Goal: Task Accomplishment & Management: Use online tool/utility

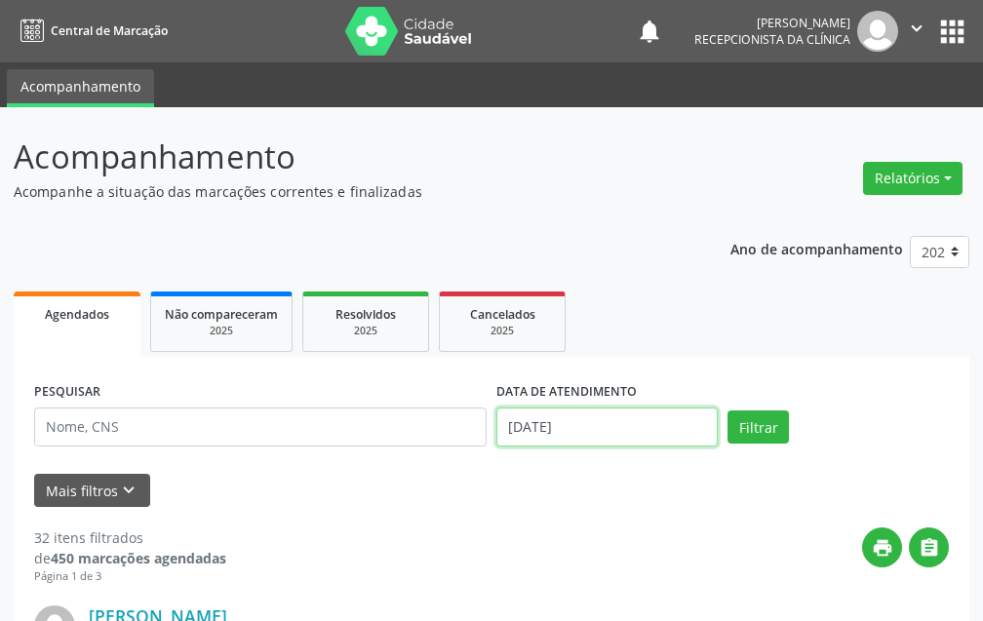
click at [668, 431] on input "[DATE]" at bounding box center [607, 427] width 221 height 39
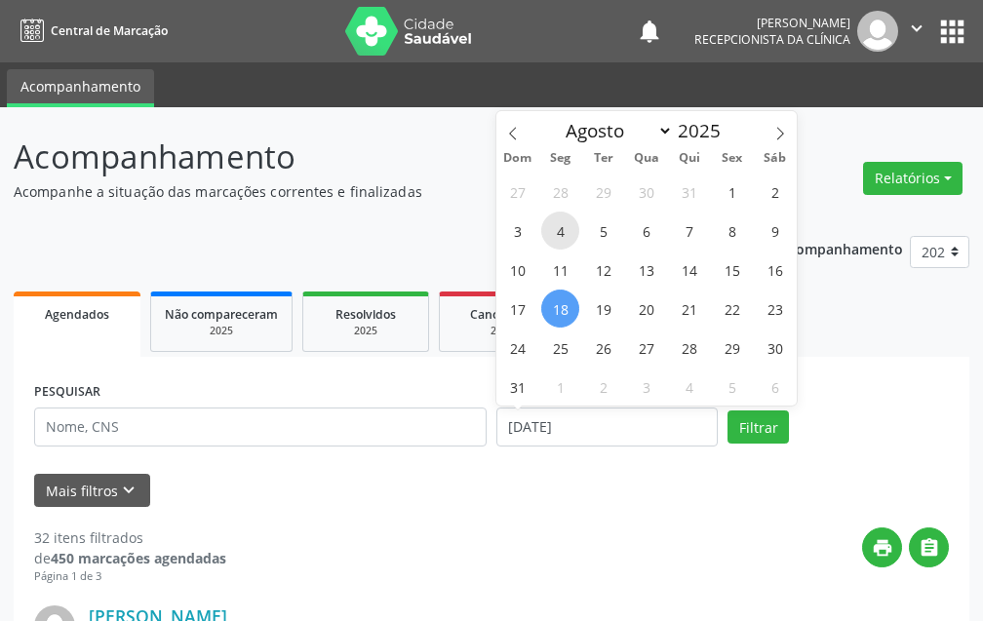
click at [569, 226] on span "4" at bounding box center [560, 231] width 38 height 38
type input "[DATE]"
click at [569, 226] on span "4" at bounding box center [560, 231] width 38 height 38
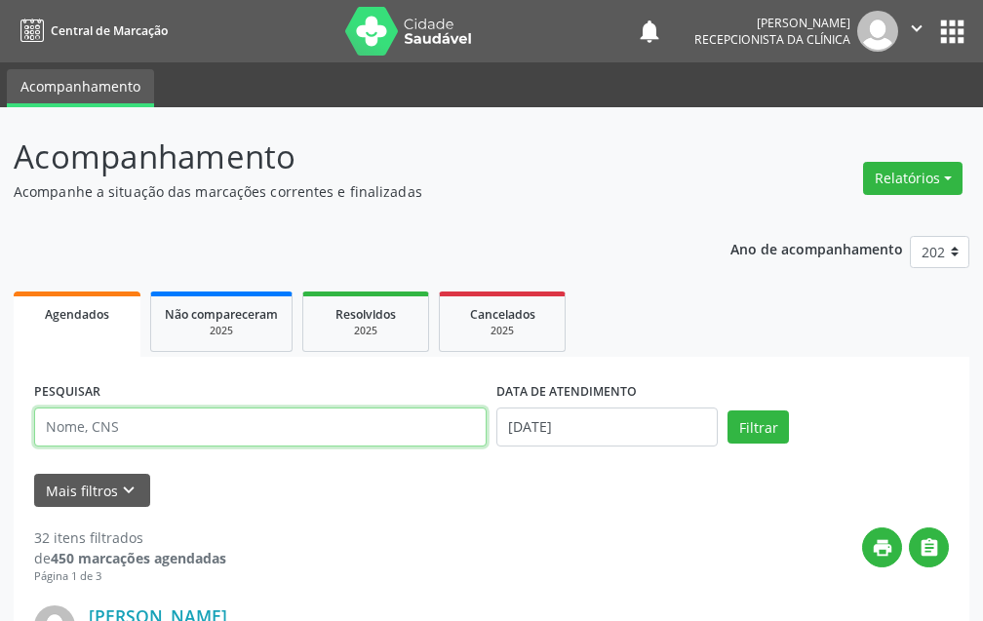
click at [374, 427] on input "text" at bounding box center [260, 427] width 453 height 39
type input "[PERSON_NAME]"
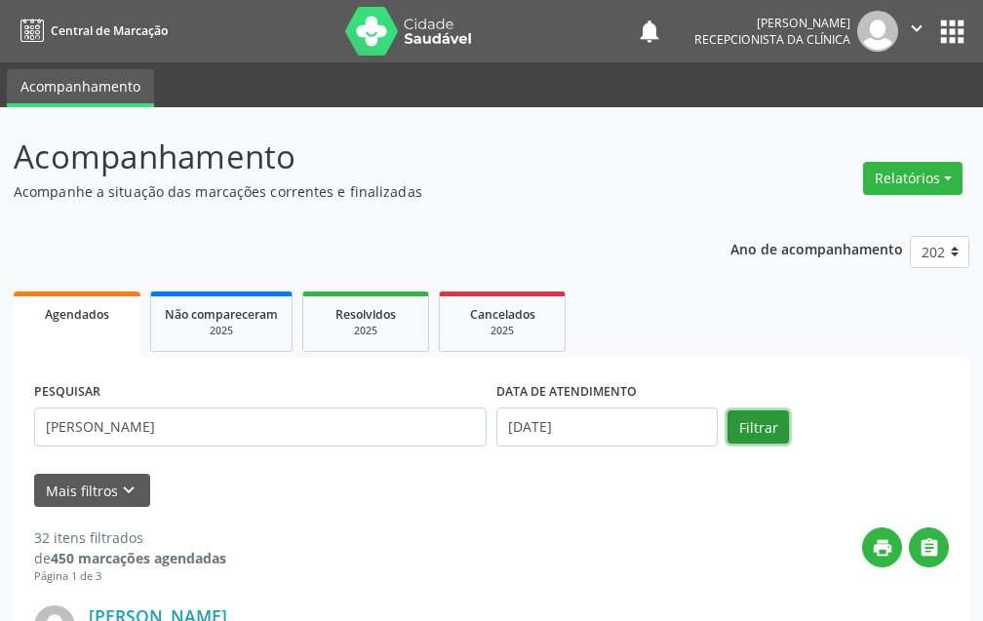
click at [761, 426] on button "Filtrar" at bounding box center [758, 427] width 61 height 33
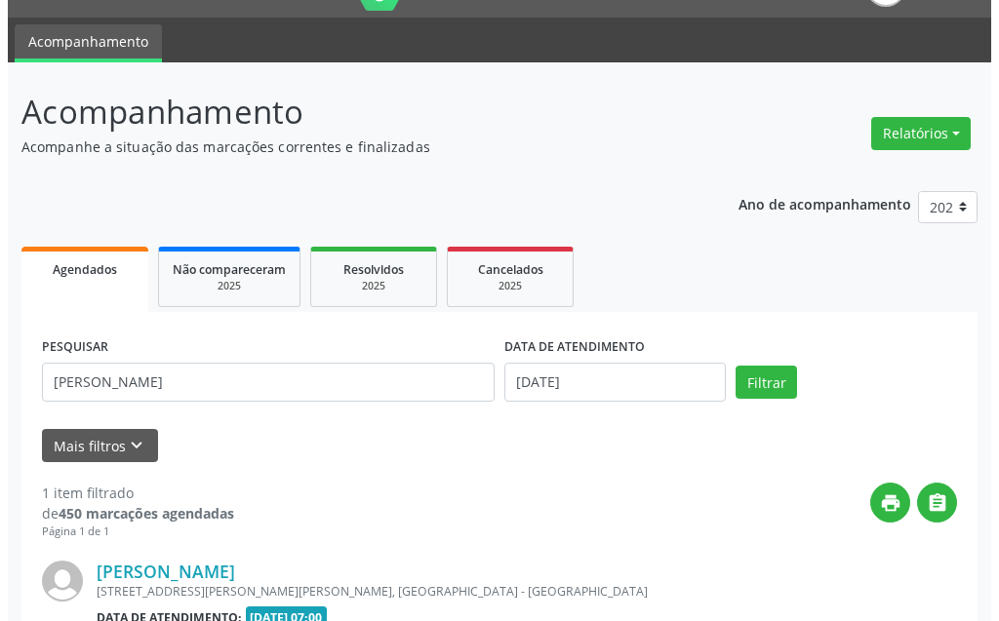
scroll to position [240, 0]
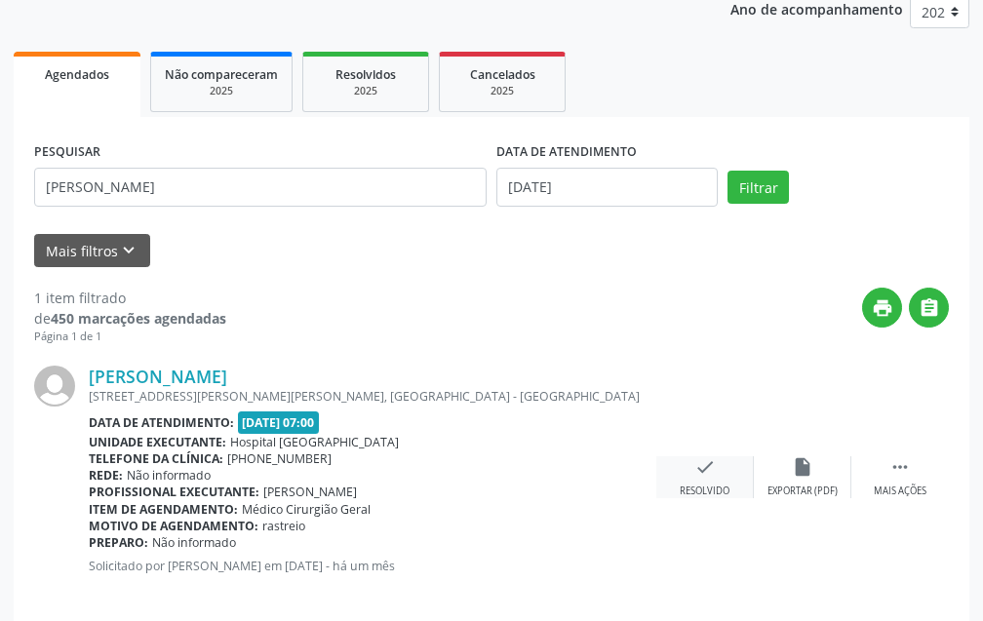
click at [695, 463] on icon "check" at bounding box center [705, 467] width 21 height 21
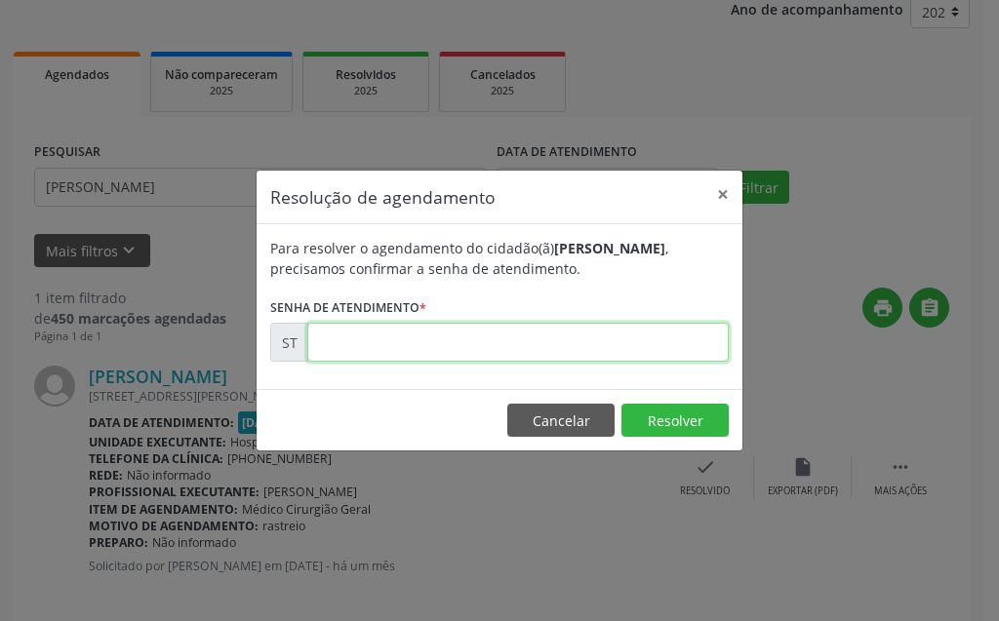
click at [595, 353] on input "text" at bounding box center [517, 342] width 421 height 39
type input "00010918"
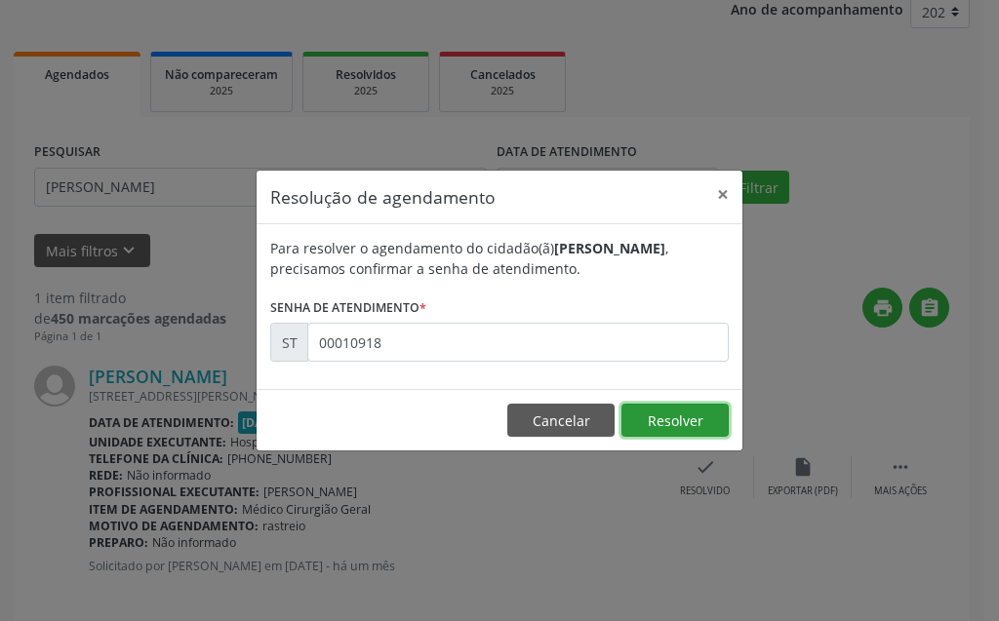
click at [694, 408] on button "Resolver" at bounding box center [674, 420] width 107 height 33
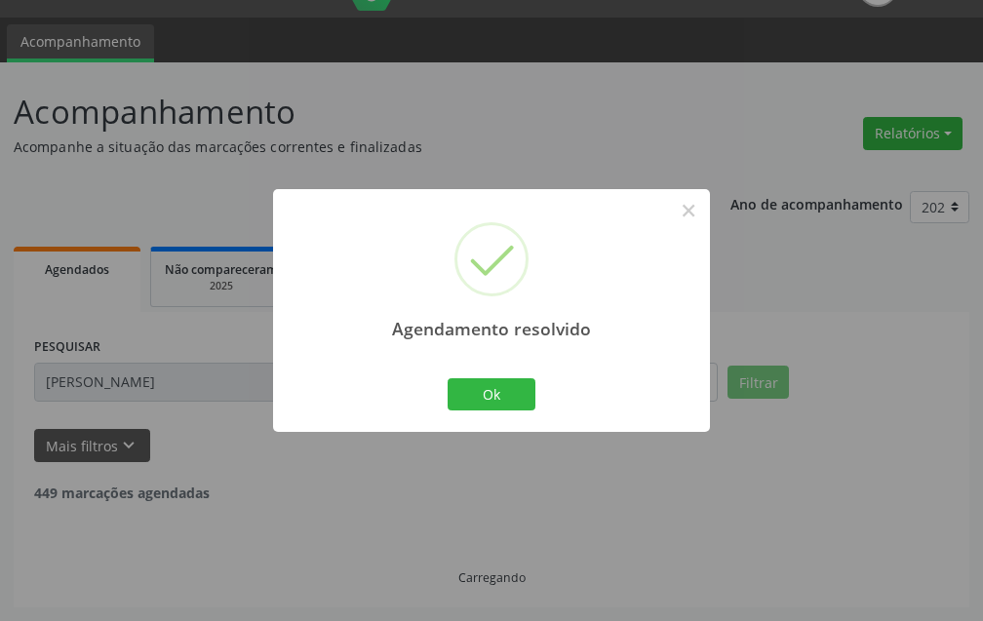
scroll to position [0, 0]
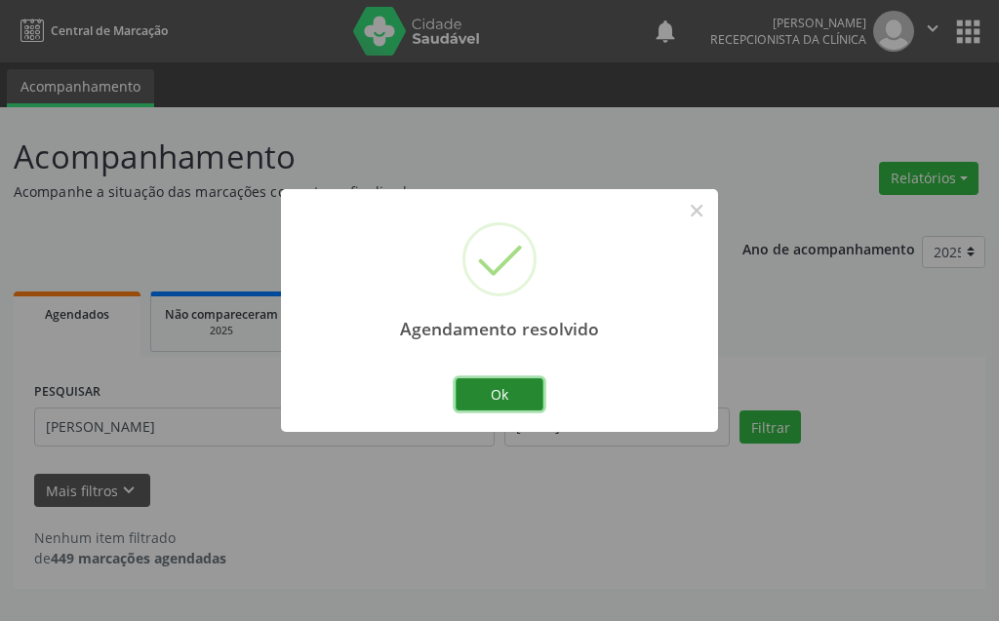
click at [475, 393] on button "Ok" at bounding box center [500, 394] width 88 height 33
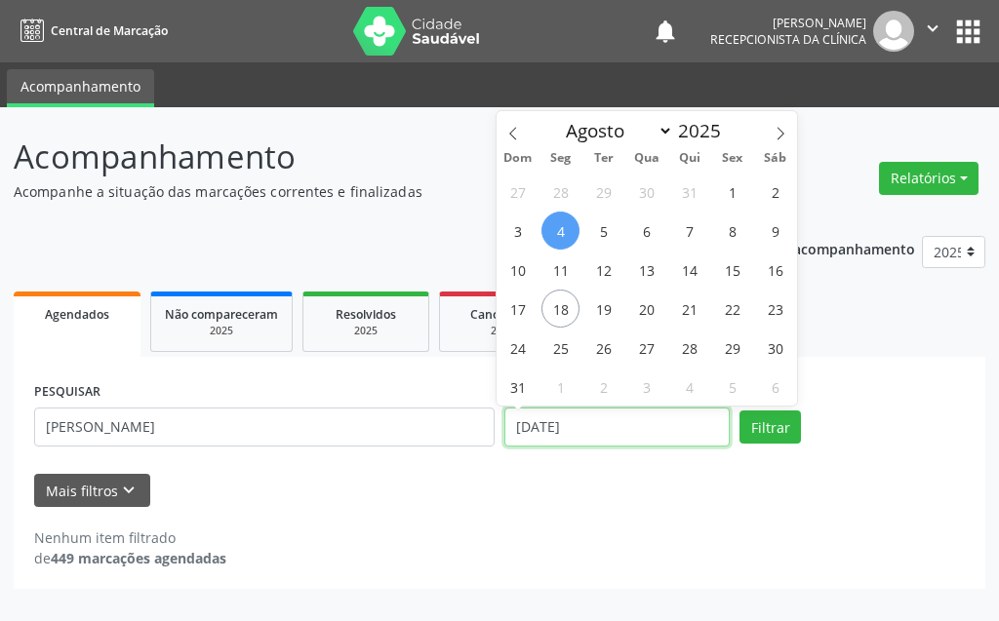
click at [672, 428] on input "[DATE]" at bounding box center [616, 427] width 225 height 39
click at [569, 272] on span "11" at bounding box center [560, 270] width 38 height 38
type input "[DATE]"
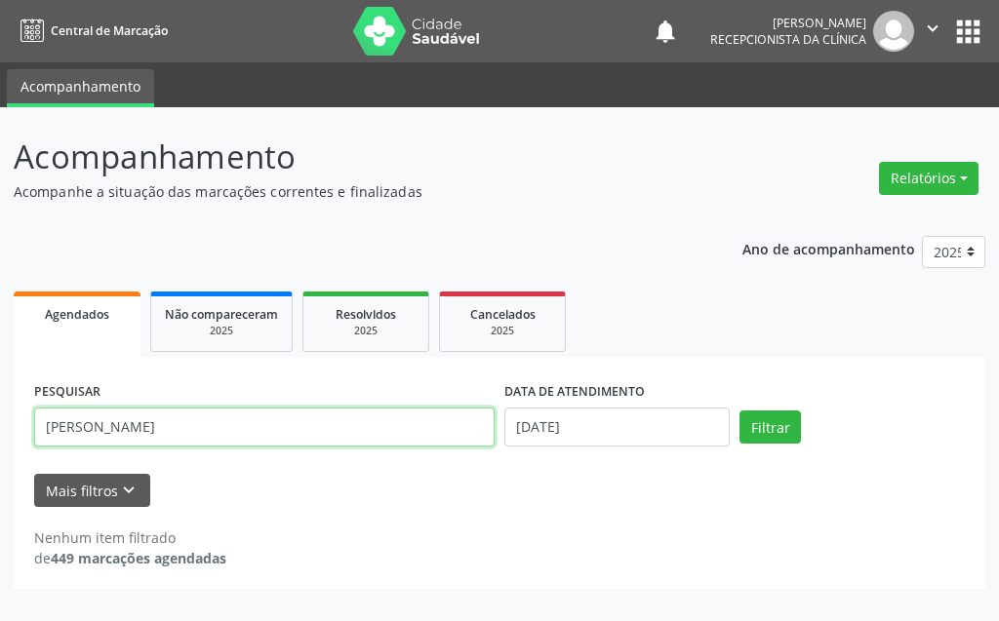
click at [317, 431] on input "[PERSON_NAME]" at bounding box center [264, 427] width 460 height 39
type input "l"
type input "[PERSON_NAME] DO NA"
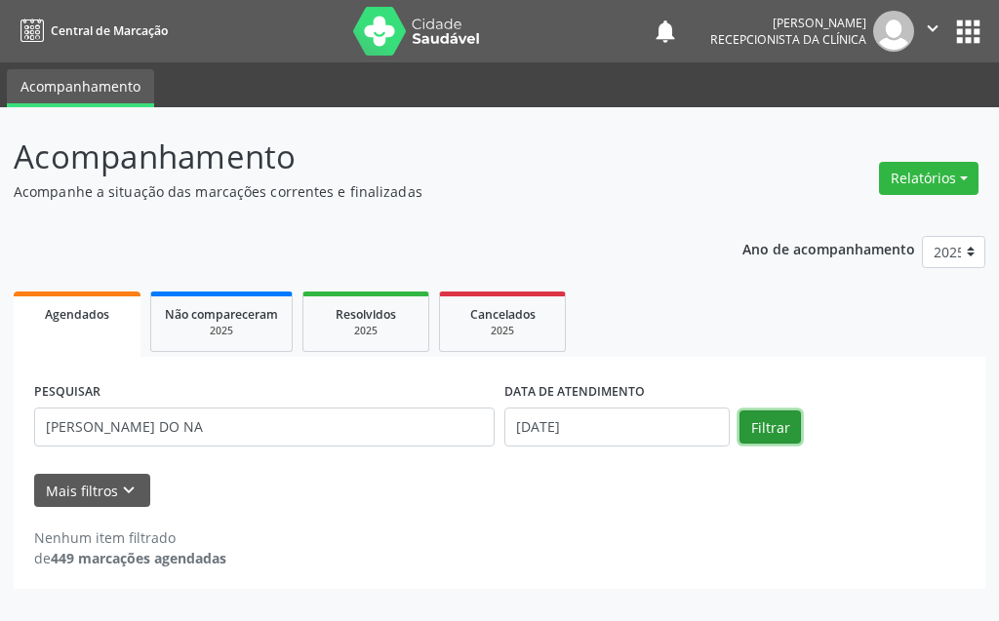
click at [780, 425] on button "Filtrar" at bounding box center [769, 427] width 61 height 33
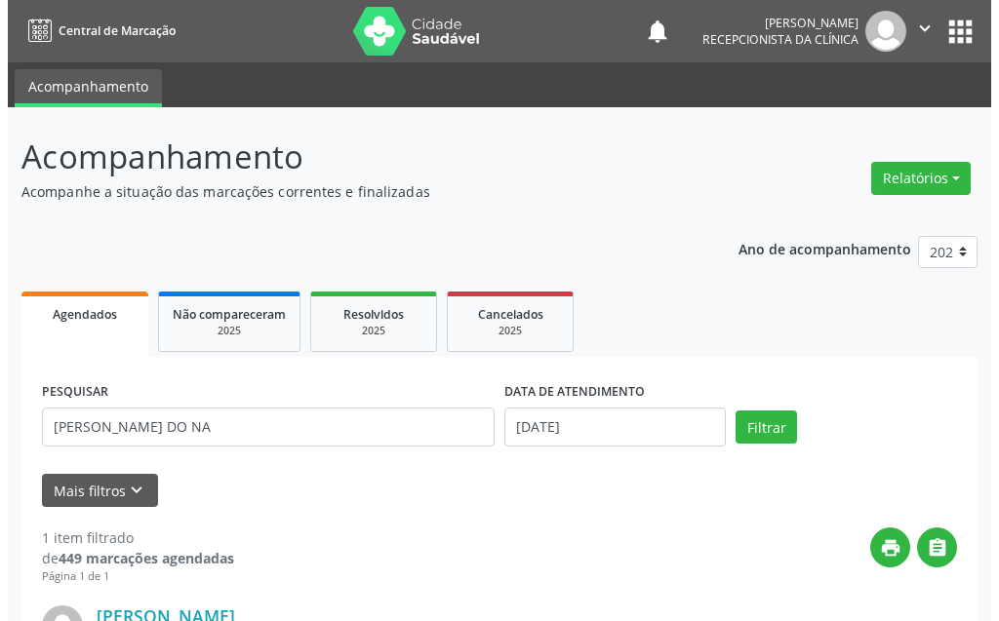
scroll to position [261, 0]
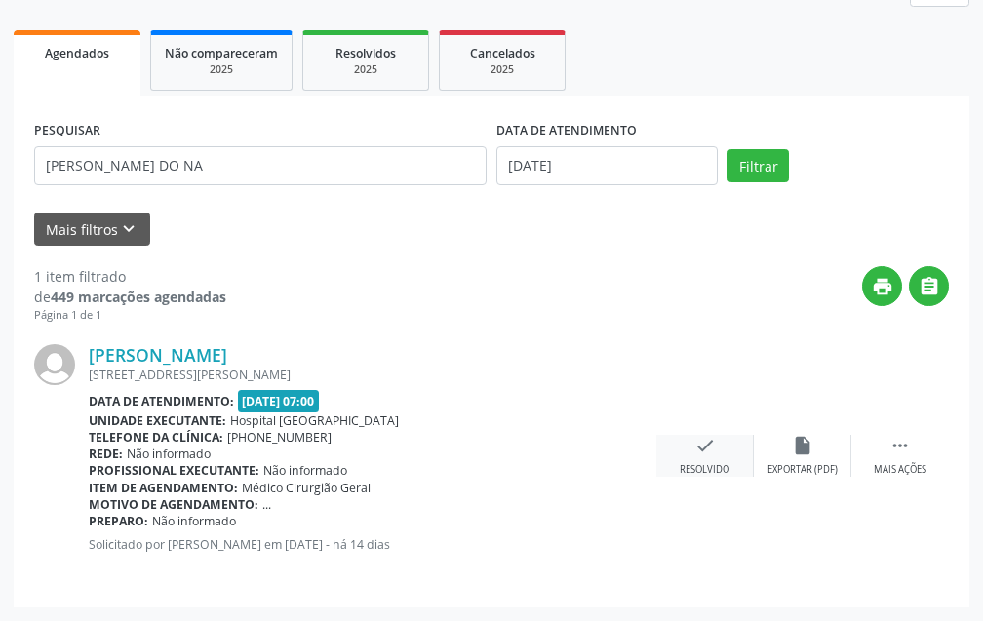
click at [717, 455] on div "check Resolvido" at bounding box center [705, 456] width 98 height 42
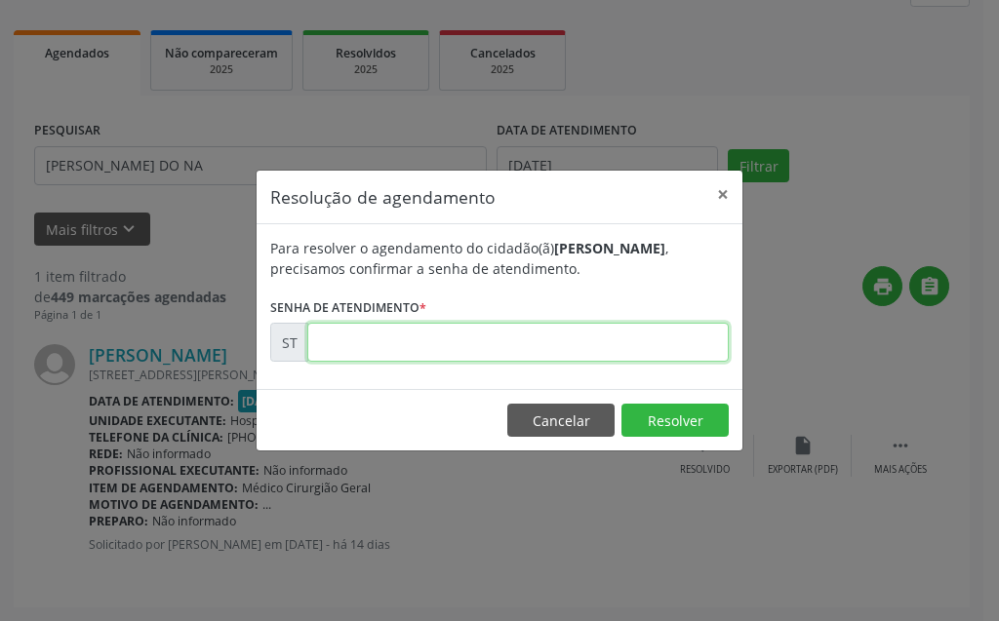
click at [564, 327] on input "text" at bounding box center [517, 342] width 421 height 39
type input "00014781"
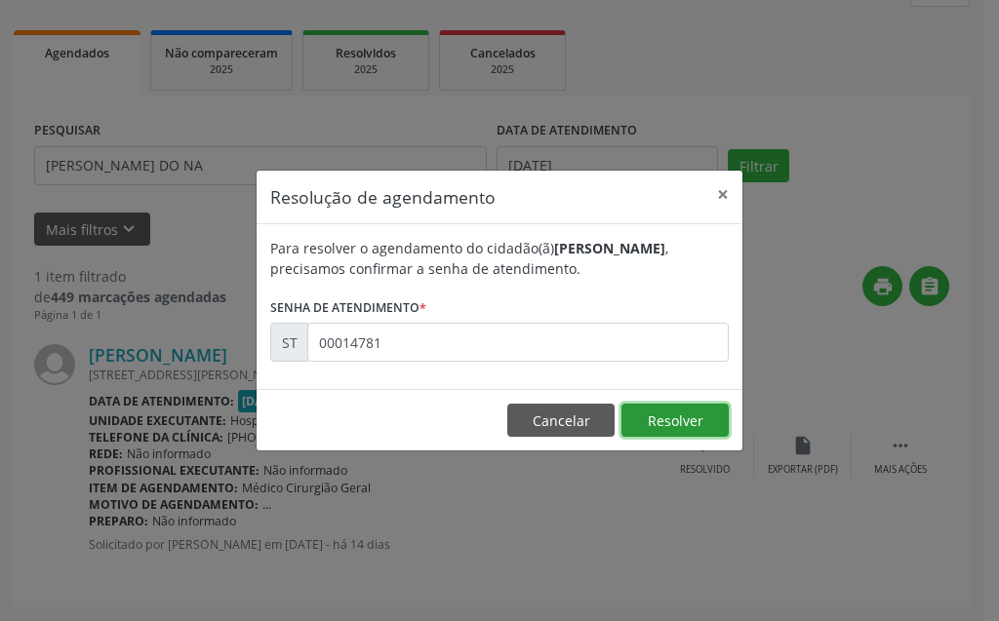
click at [679, 426] on button "Resolver" at bounding box center [674, 420] width 107 height 33
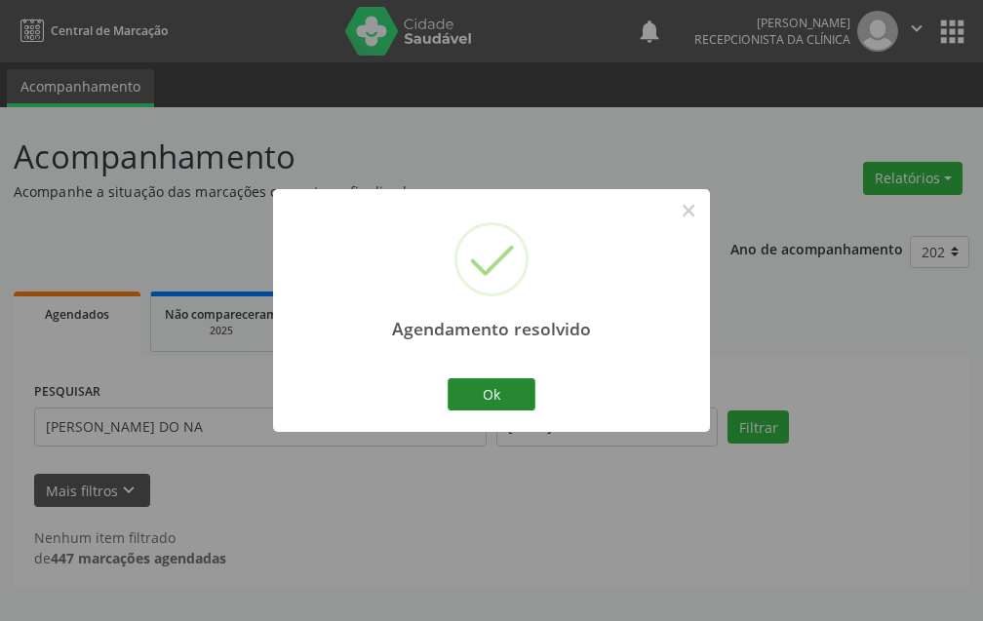
scroll to position [0, 0]
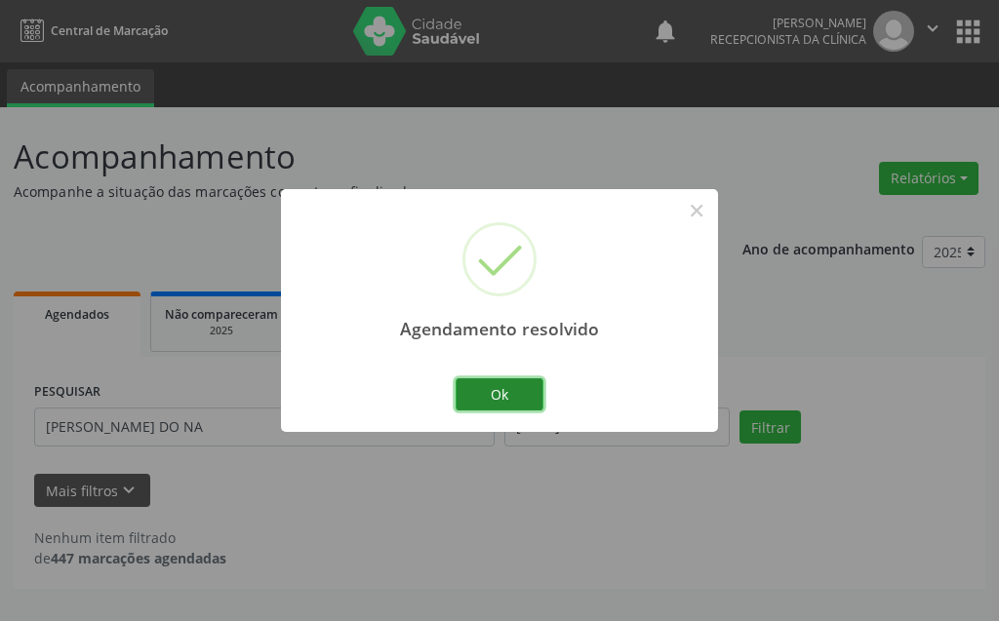
click at [495, 405] on button "Ok" at bounding box center [500, 394] width 88 height 33
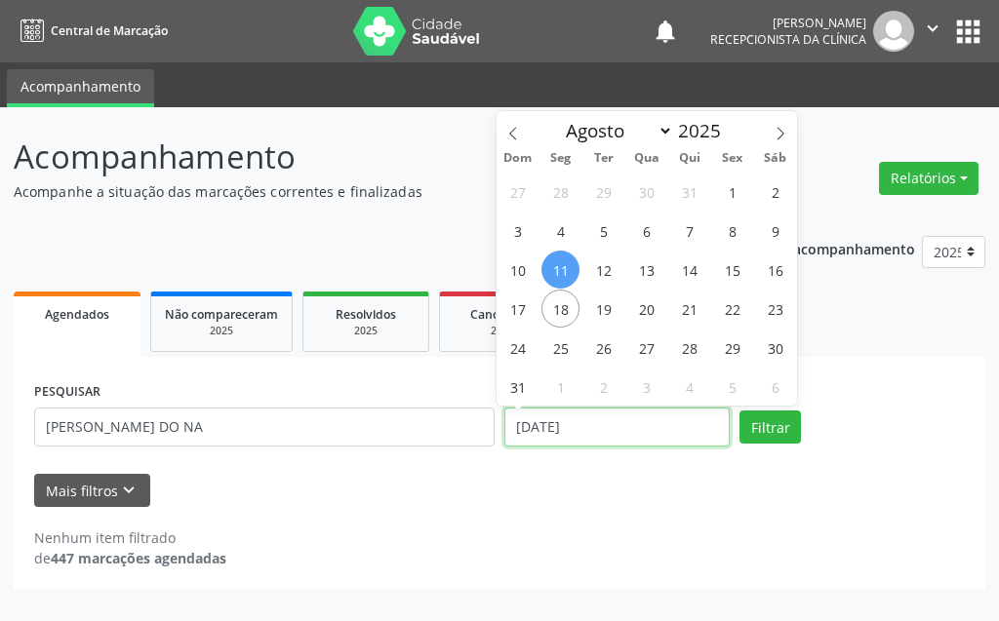
click at [556, 423] on input "[DATE]" at bounding box center [616, 427] width 225 height 39
click at [564, 301] on span "18" at bounding box center [560, 309] width 38 height 38
type input "[DATE]"
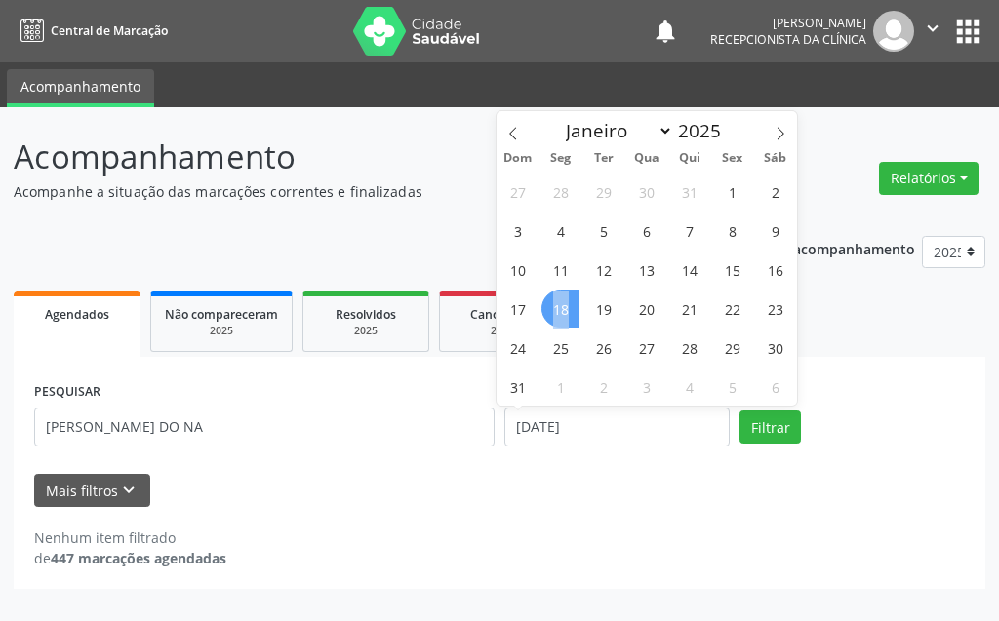
click at [564, 301] on span "18" at bounding box center [560, 309] width 38 height 38
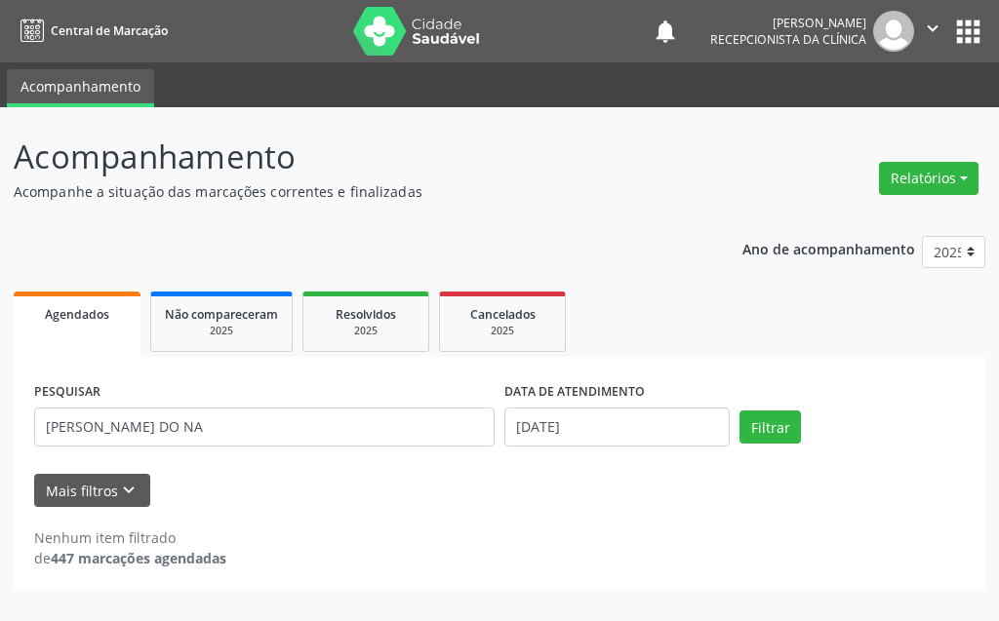
click at [318, 449] on div "PESQUISAR [PERSON_NAME] DO NA" at bounding box center [264, 418] width 470 height 83
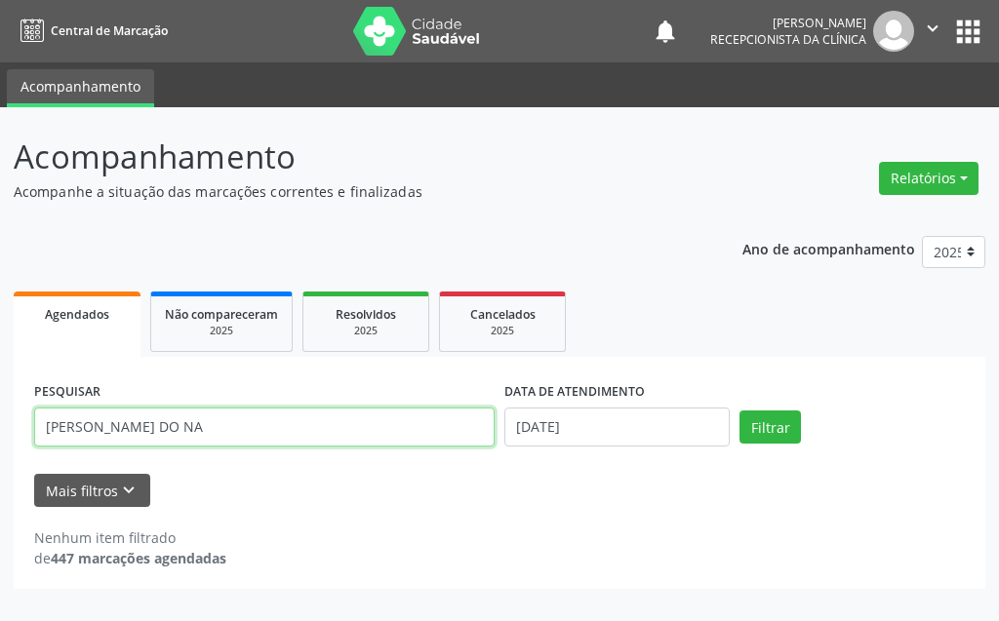
click at [308, 438] on input "[PERSON_NAME] DO NA" at bounding box center [264, 427] width 460 height 39
type input "MARIELZA"
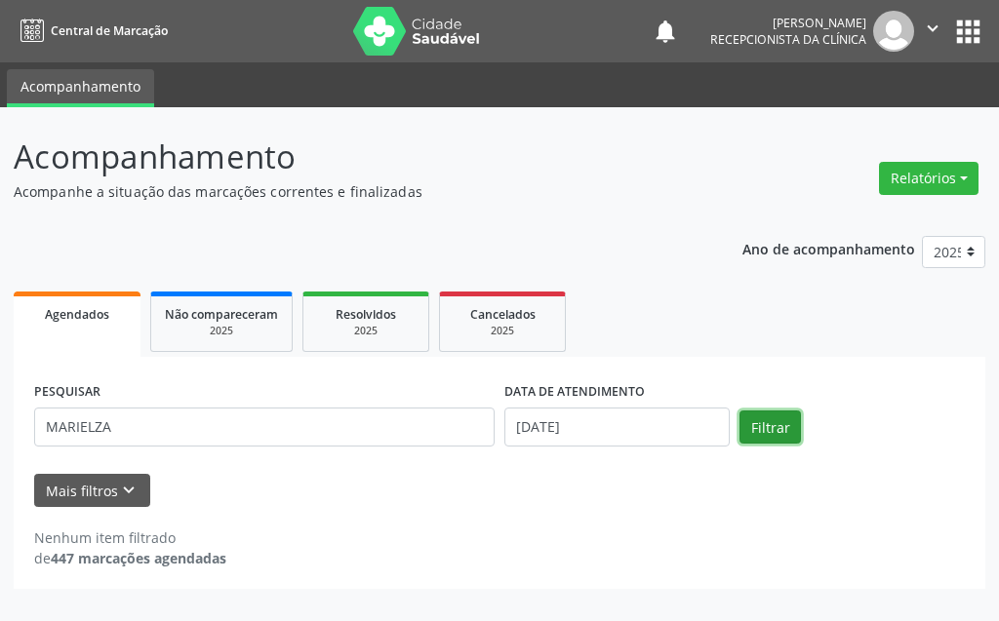
click at [770, 429] on button "Filtrar" at bounding box center [769, 427] width 61 height 33
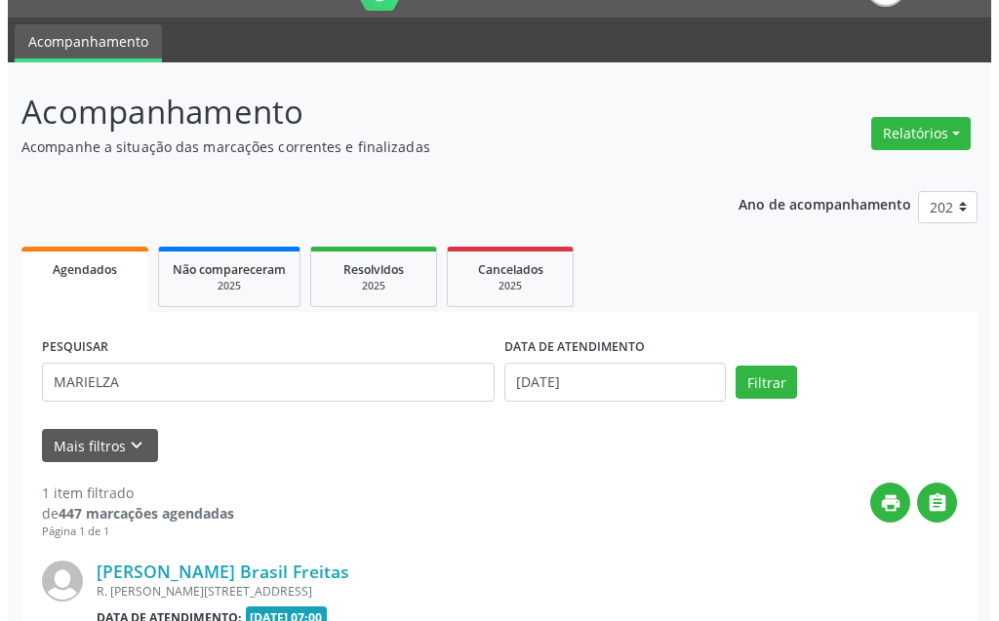
scroll to position [261, 0]
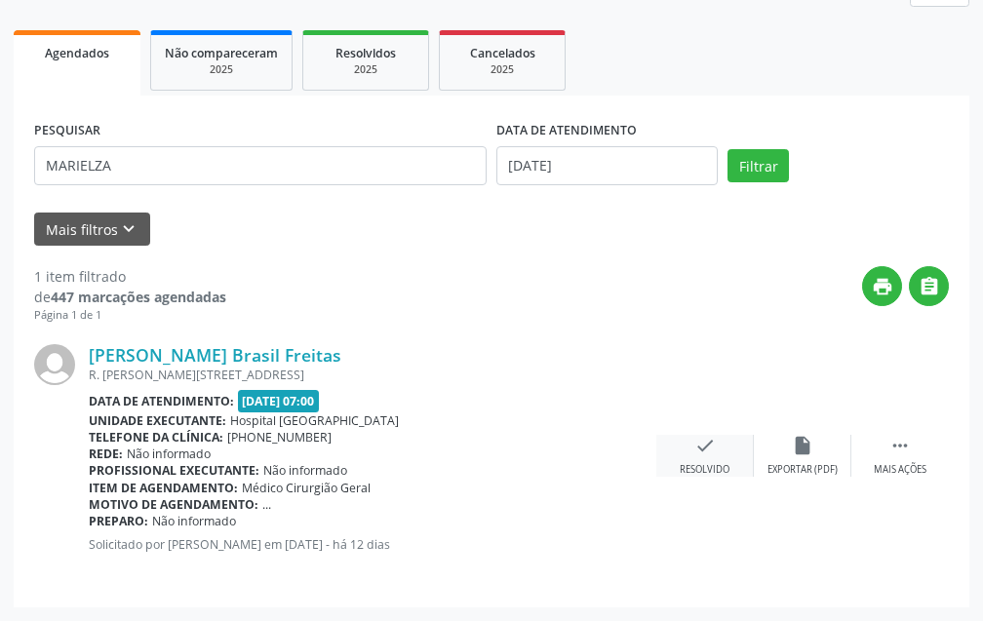
click at [691, 446] on div "check Resolvido" at bounding box center [705, 456] width 98 height 42
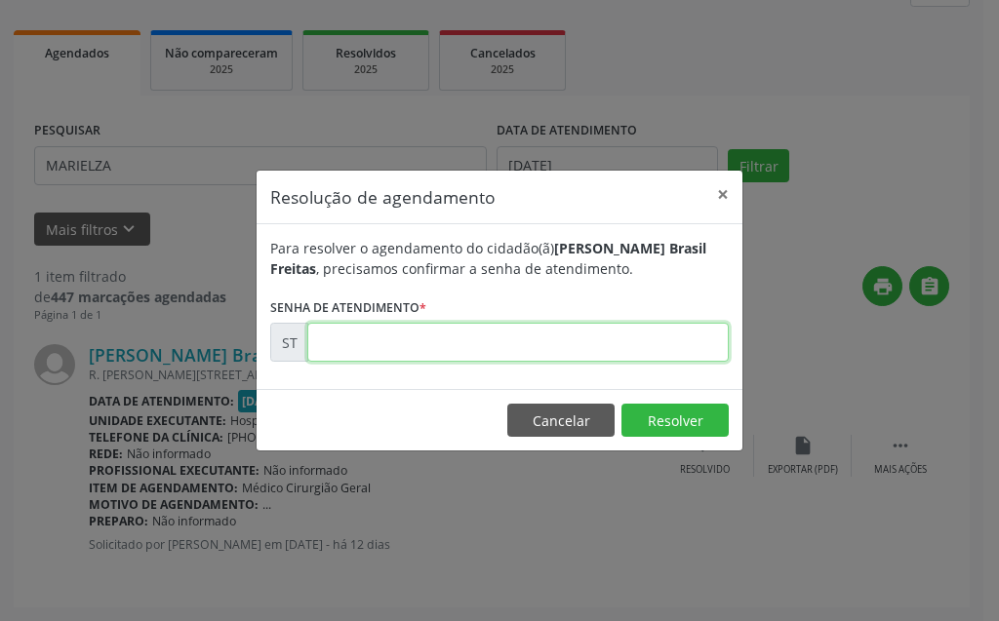
click at [556, 347] on input "text" at bounding box center [517, 342] width 421 height 39
type input "00015256"
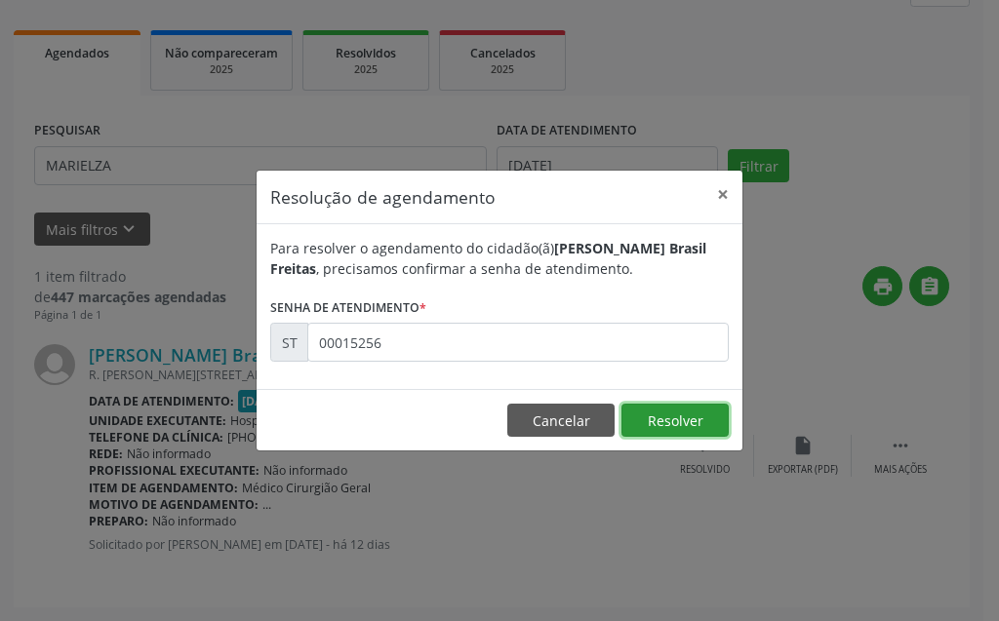
click at [652, 417] on button "Resolver" at bounding box center [674, 420] width 107 height 33
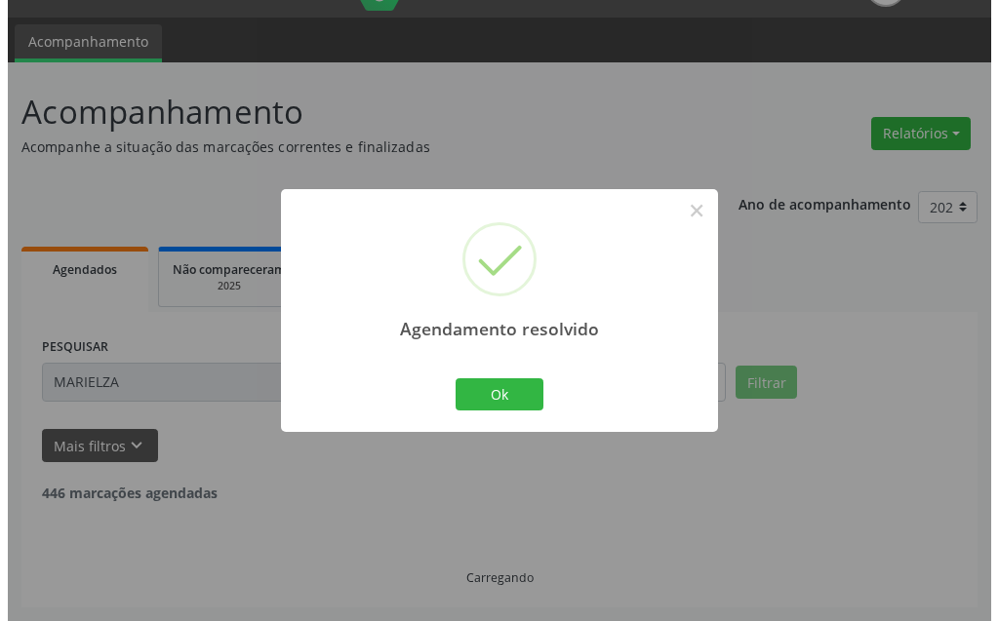
scroll to position [0, 0]
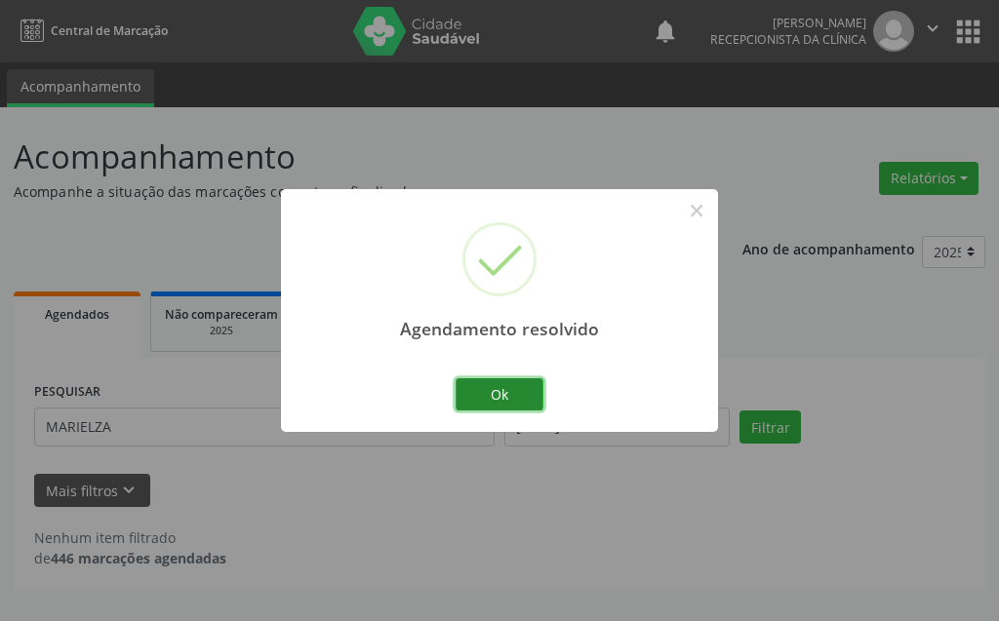
click at [497, 389] on button "Ok" at bounding box center [500, 394] width 88 height 33
